Goal: Task Accomplishment & Management: Manage account settings

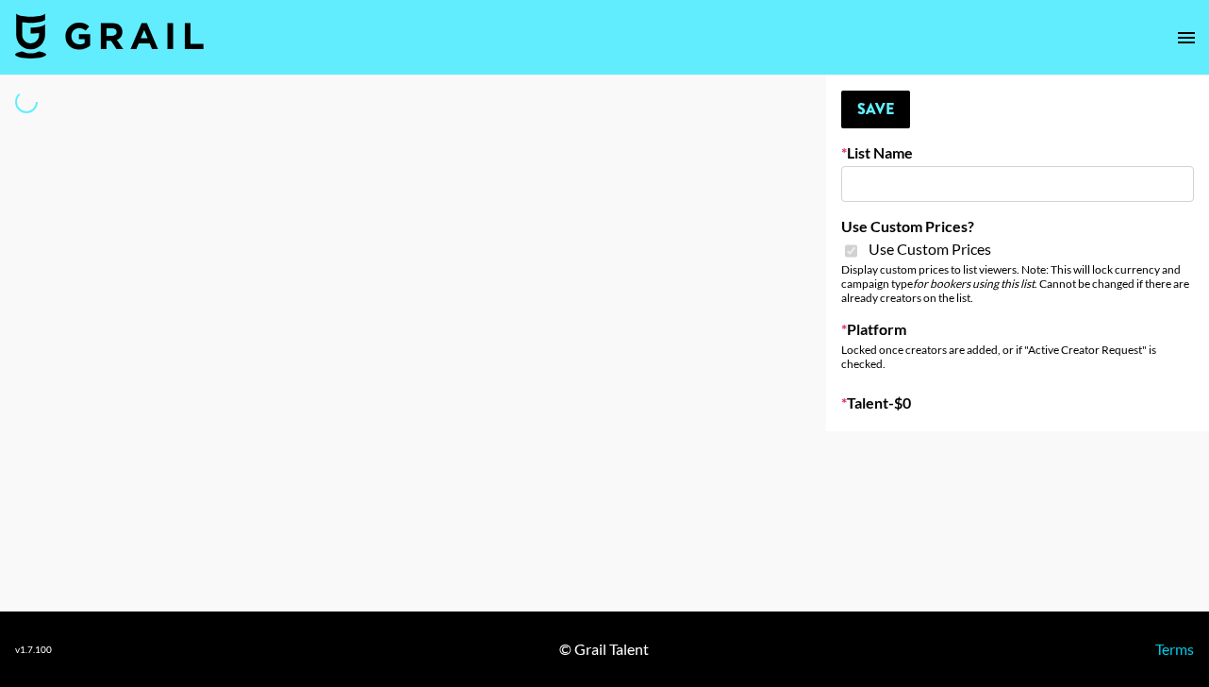
type input "Cancerguard ([DATE])"
checkbox input "true"
select select "Brand"
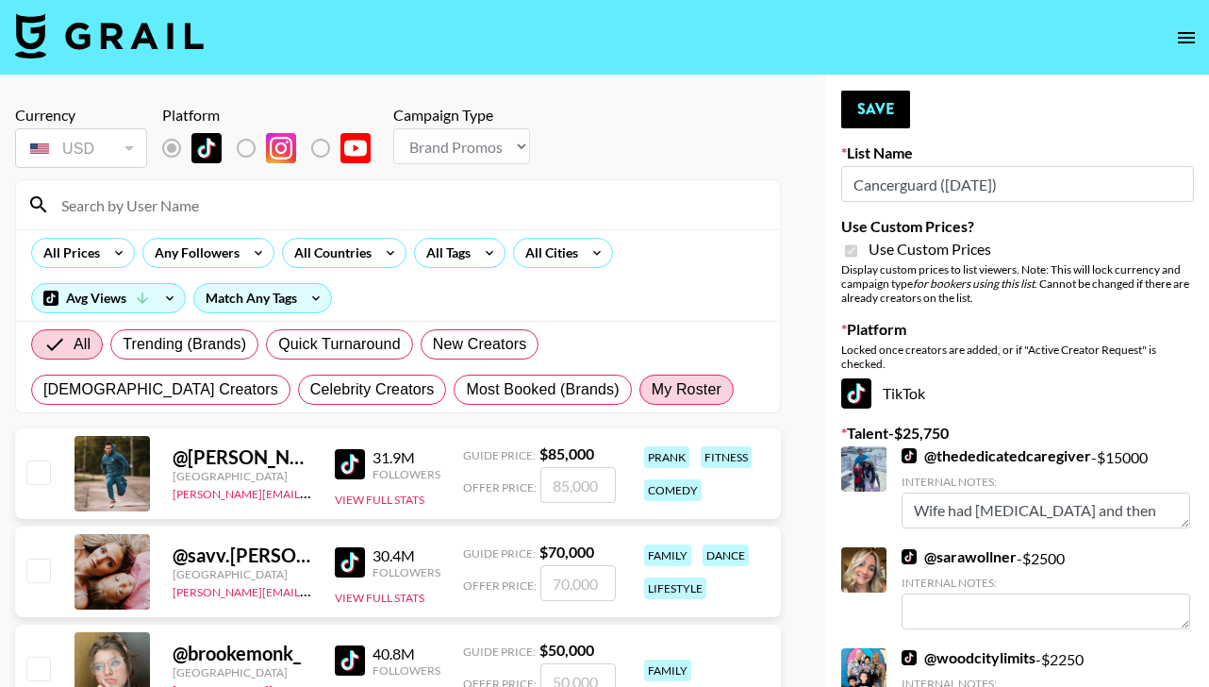
click at [652, 378] on span "My Roster" at bounding box center [687, 389] width 70 height 23
click at [652, 390] on input "My Roster" at bounding box center [652, 390] width 0 height 0
radio input "true"
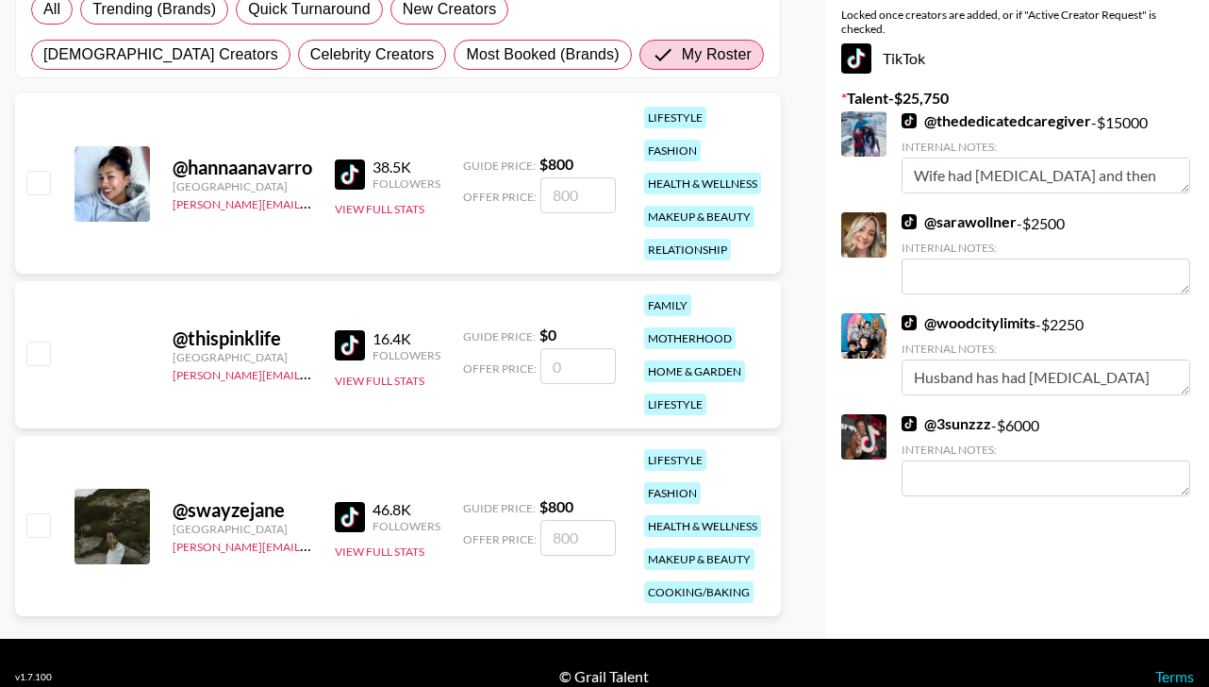
scroll to position [362, 0]
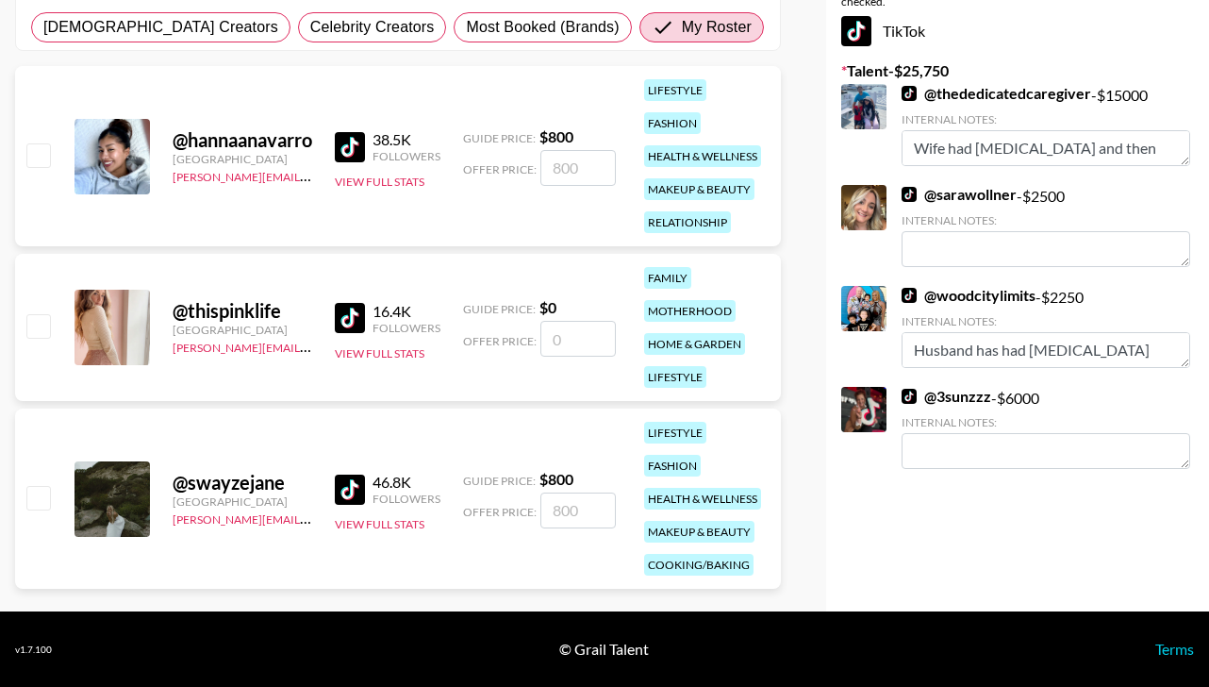
click at [595, 508] on input "number" at bounding box center [577, 510] width 75 height 36
type input "7"
checkbox input "true"
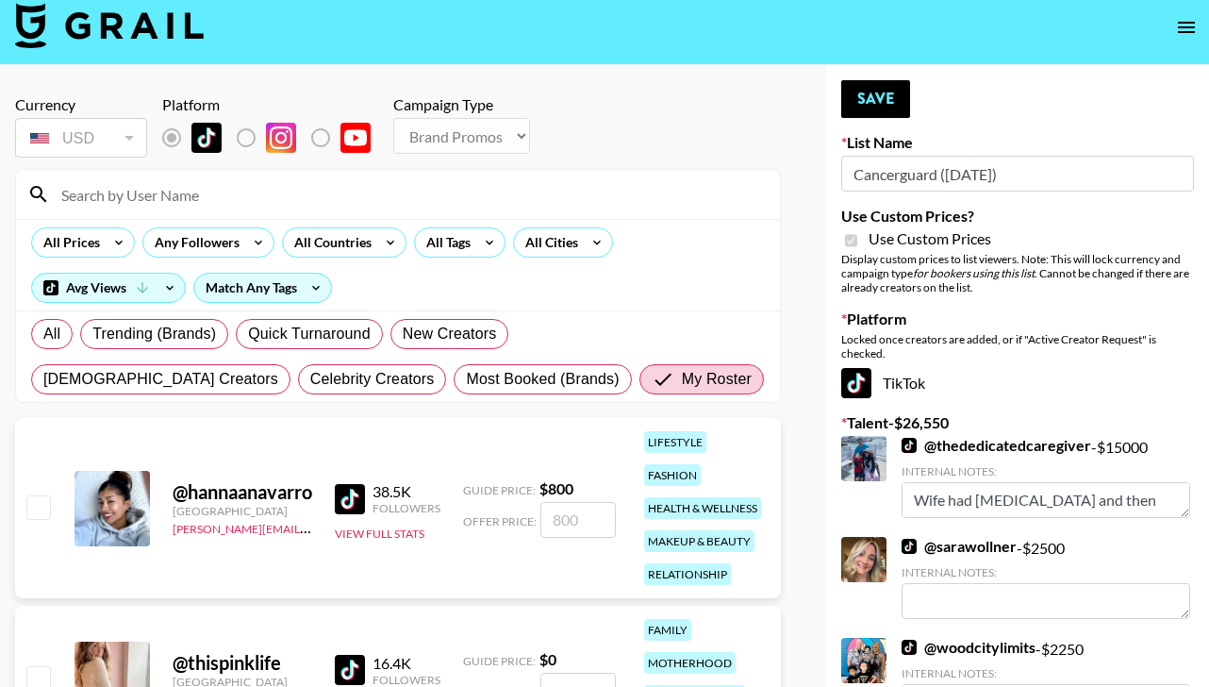
scroll to position [0, 0]
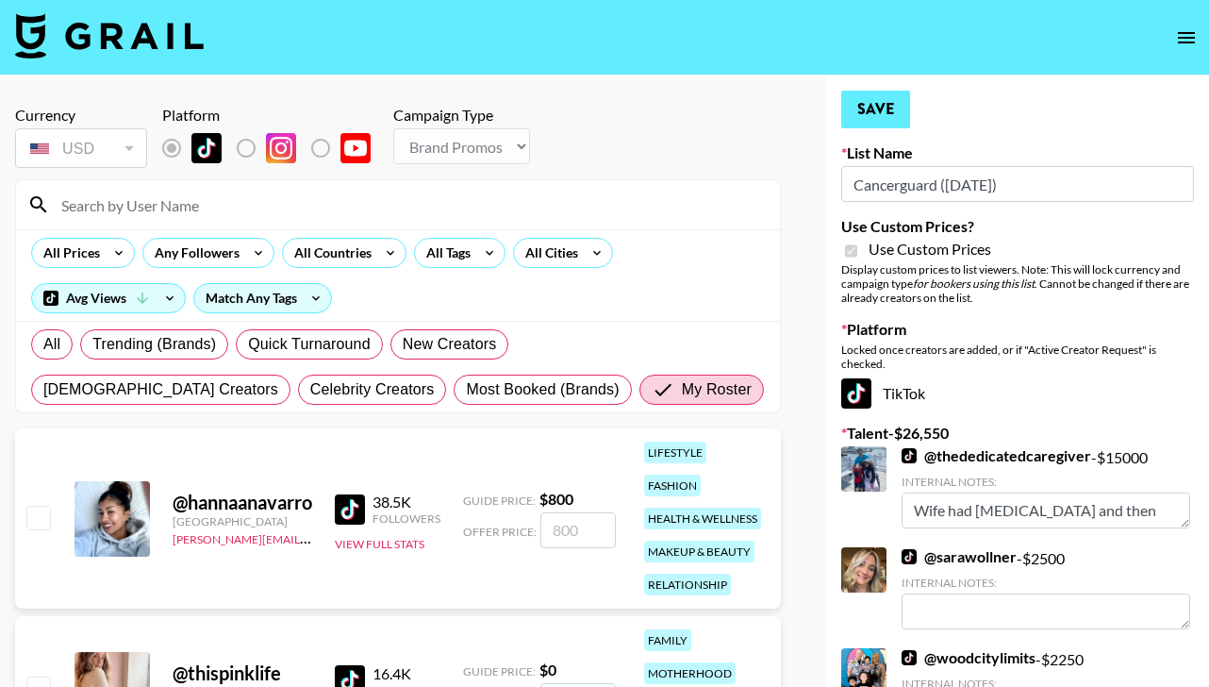
type input "800"
click at [883, 102] on button "Save" at bounding box center [875, 110] width 69 height 38
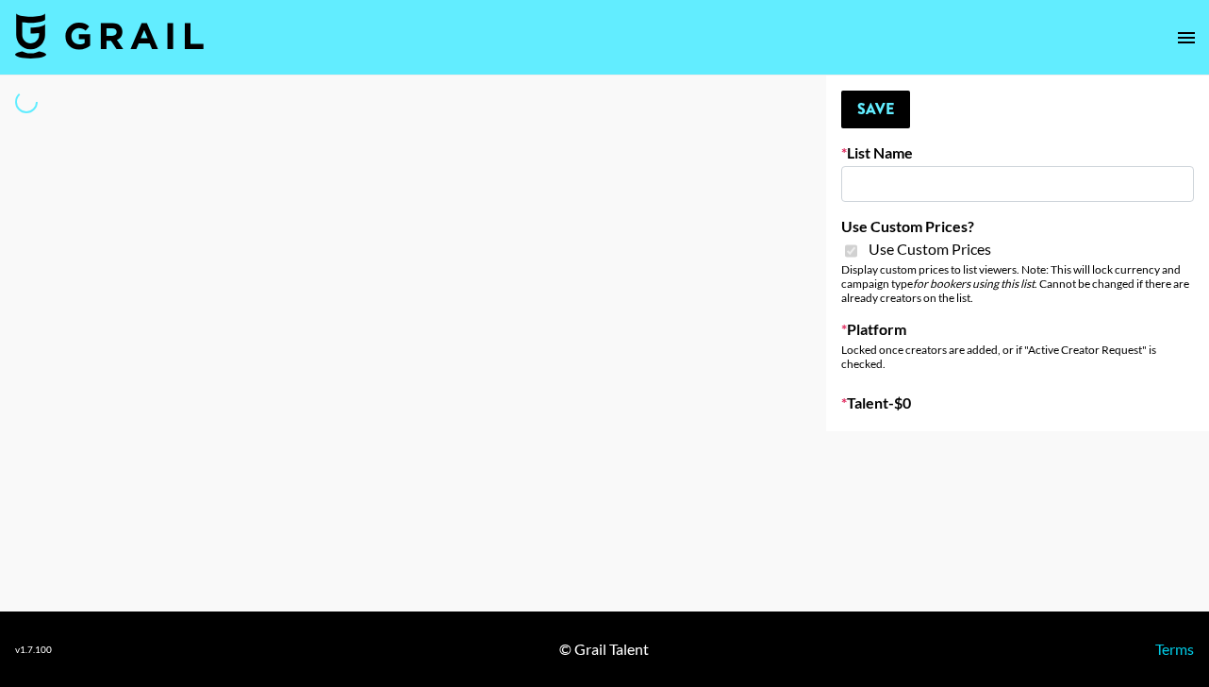
type input "Super Power ([DATE])"
checkbox input "true"
select select "Brand"
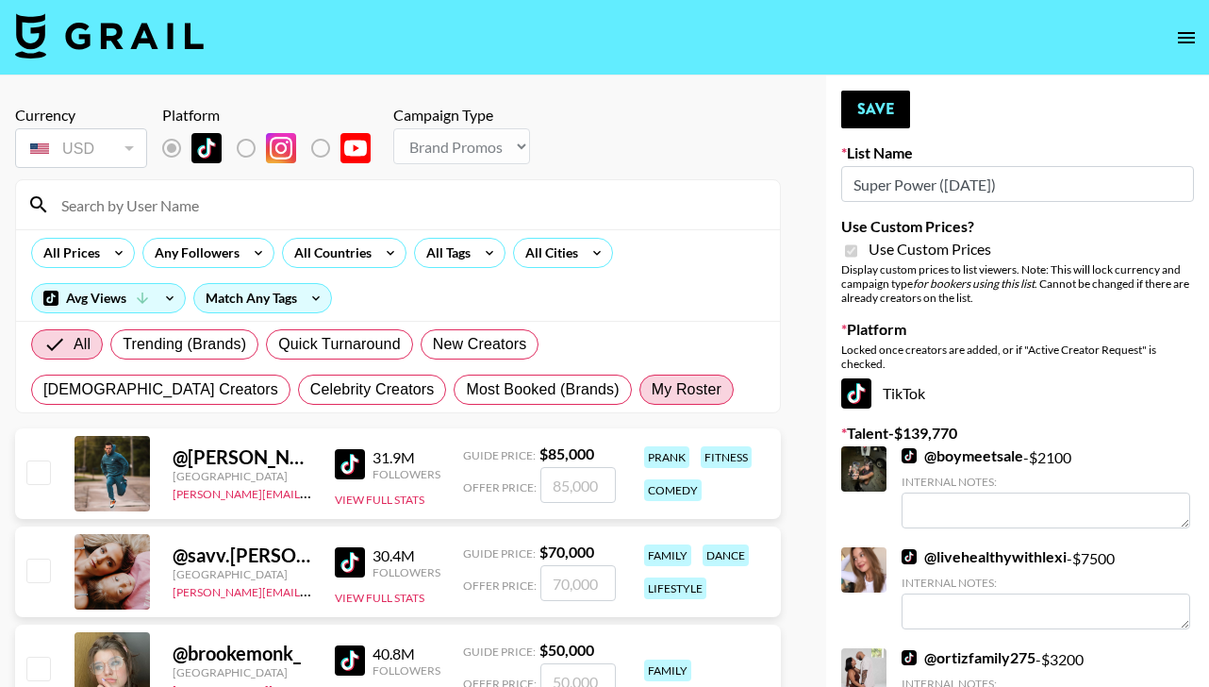
click at [652, 383] on span "My Roster" at bounding box center [687, 389] width 70 height 23
click at [652, 390] on input "My Roster" at bounding box center [652, 390] width 0 height 0
radio input "true"
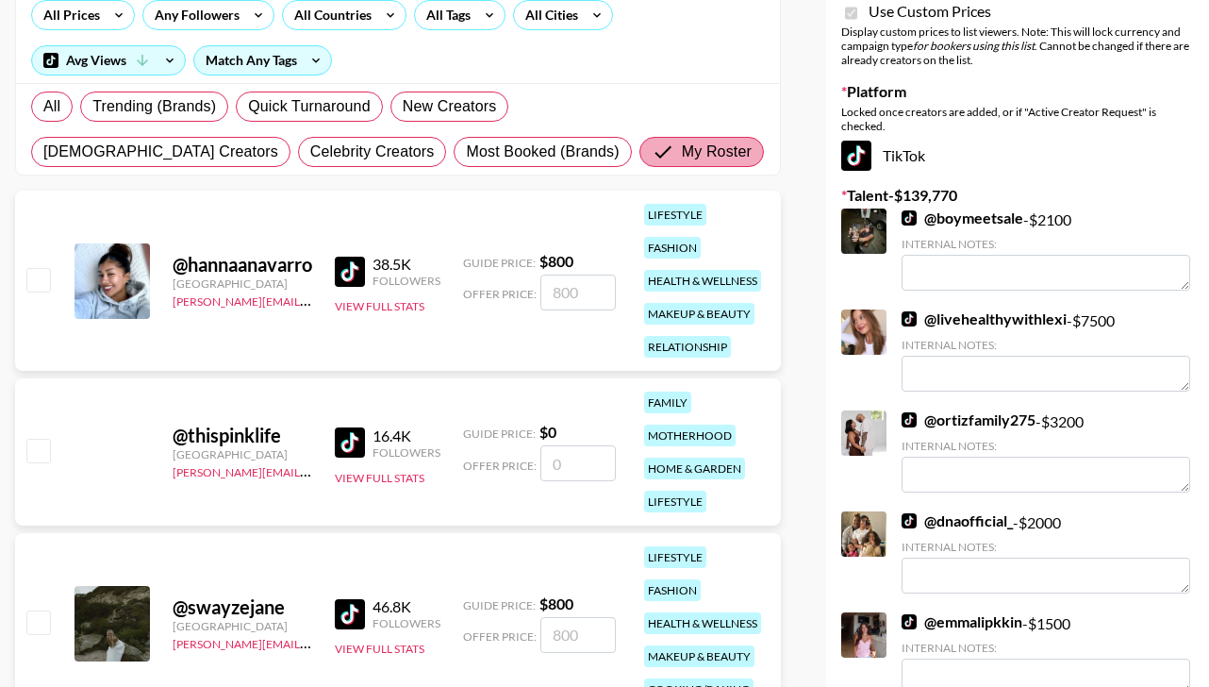
scroll to position [269, 0]
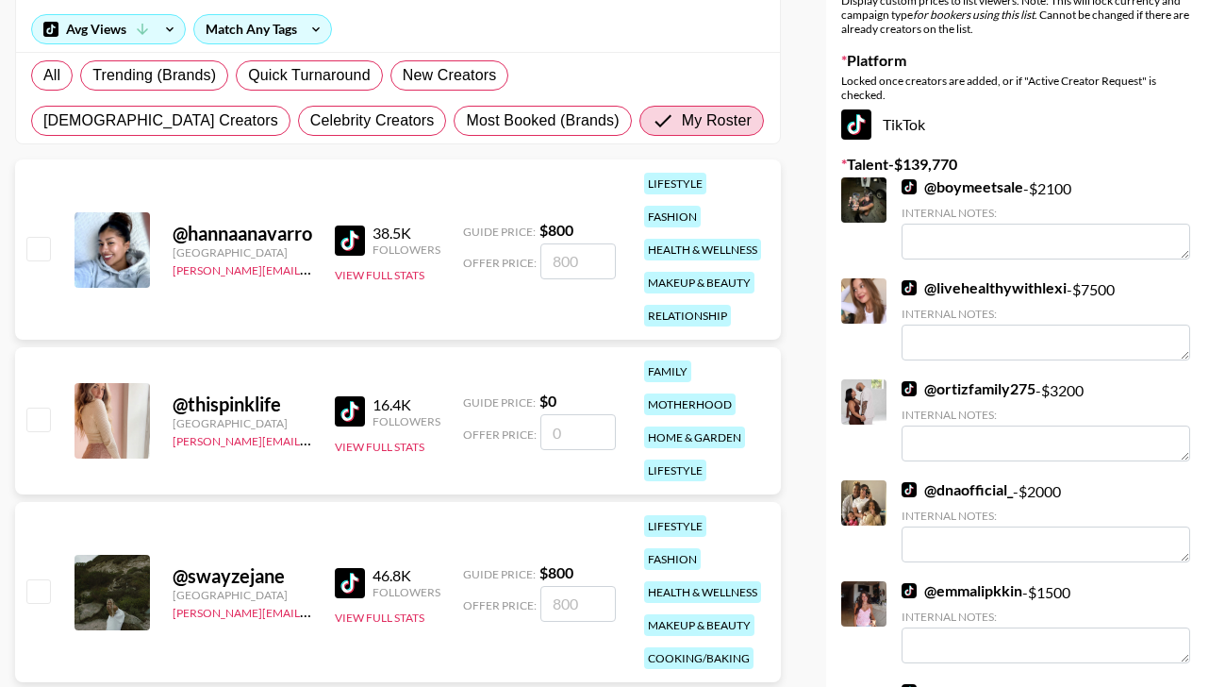
click at [596, 258] on input "number" at bounding box center [577, 261] width 75 height 36
checkbox input "true"
type input "500"
click at [572, 611] on input "number" at bounding box center [577, 604] width 75 height 36
type input "8"
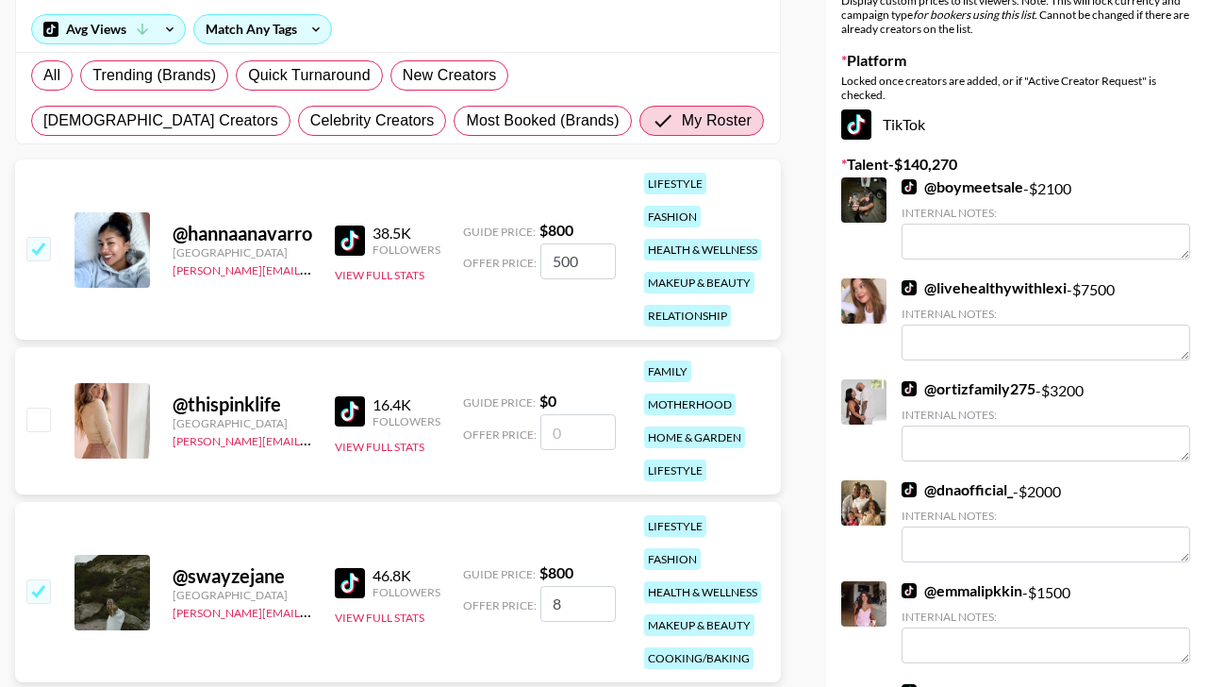
checkbox input "true"
type input "8"
checkbox input "true"
type input "600"
drag, startPoint x: 594, startPoint y: 268, endPoint x: 483, endPoint y: 261, distance: 111.5
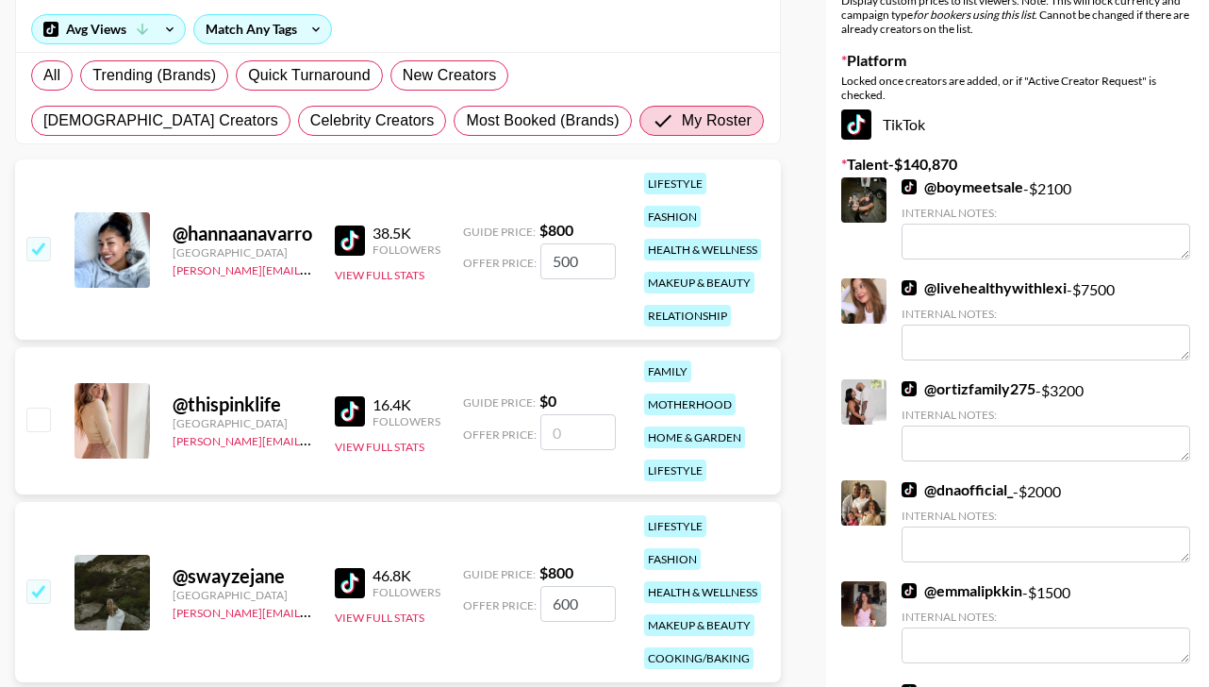
click at [483, 261] on div "Offer Price: 500" at bounding box center [539, 261] width 153 height 36
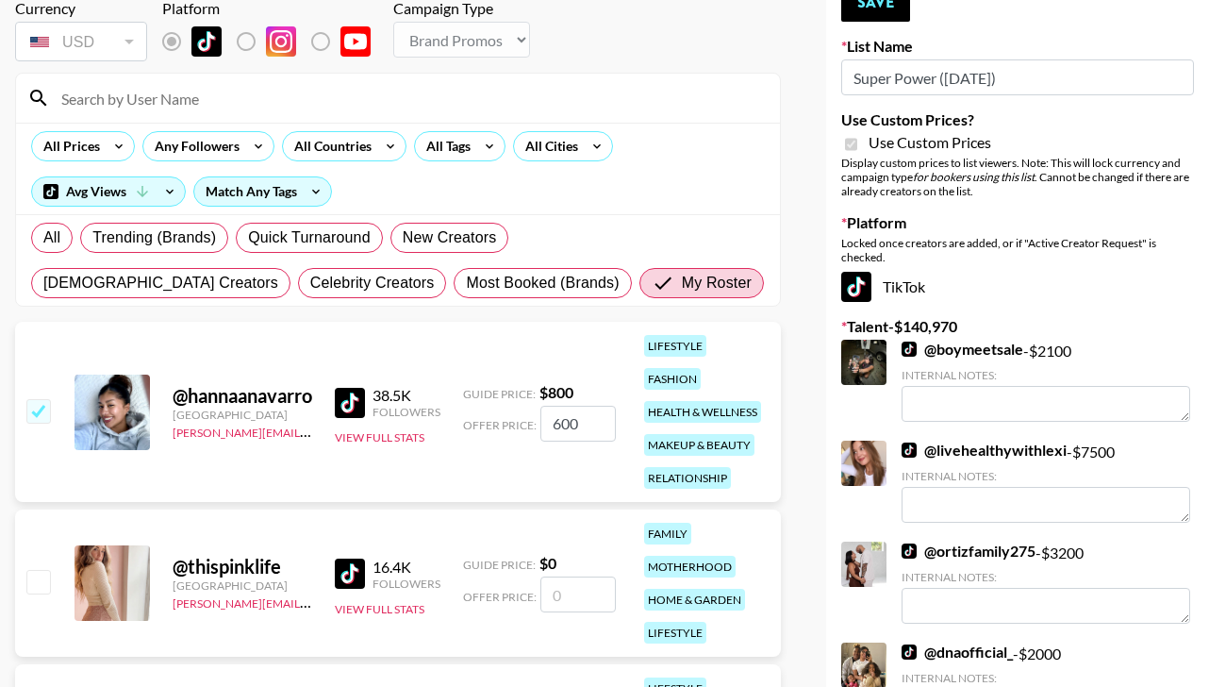
scroll to position [5, 0]
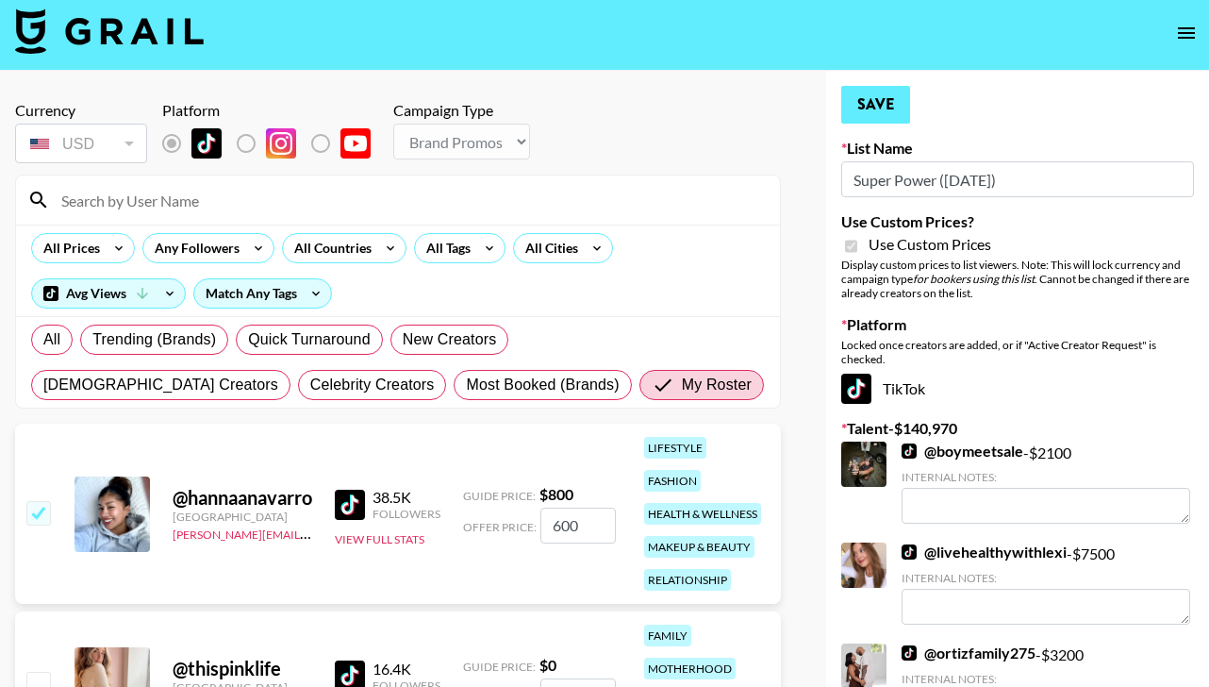
type input "600"
click at [856, 91] on button "Save" at bounding box center [875, 105] width 69 height 38
